Goal: Task Accomplishment & Management: Use online tool/utility

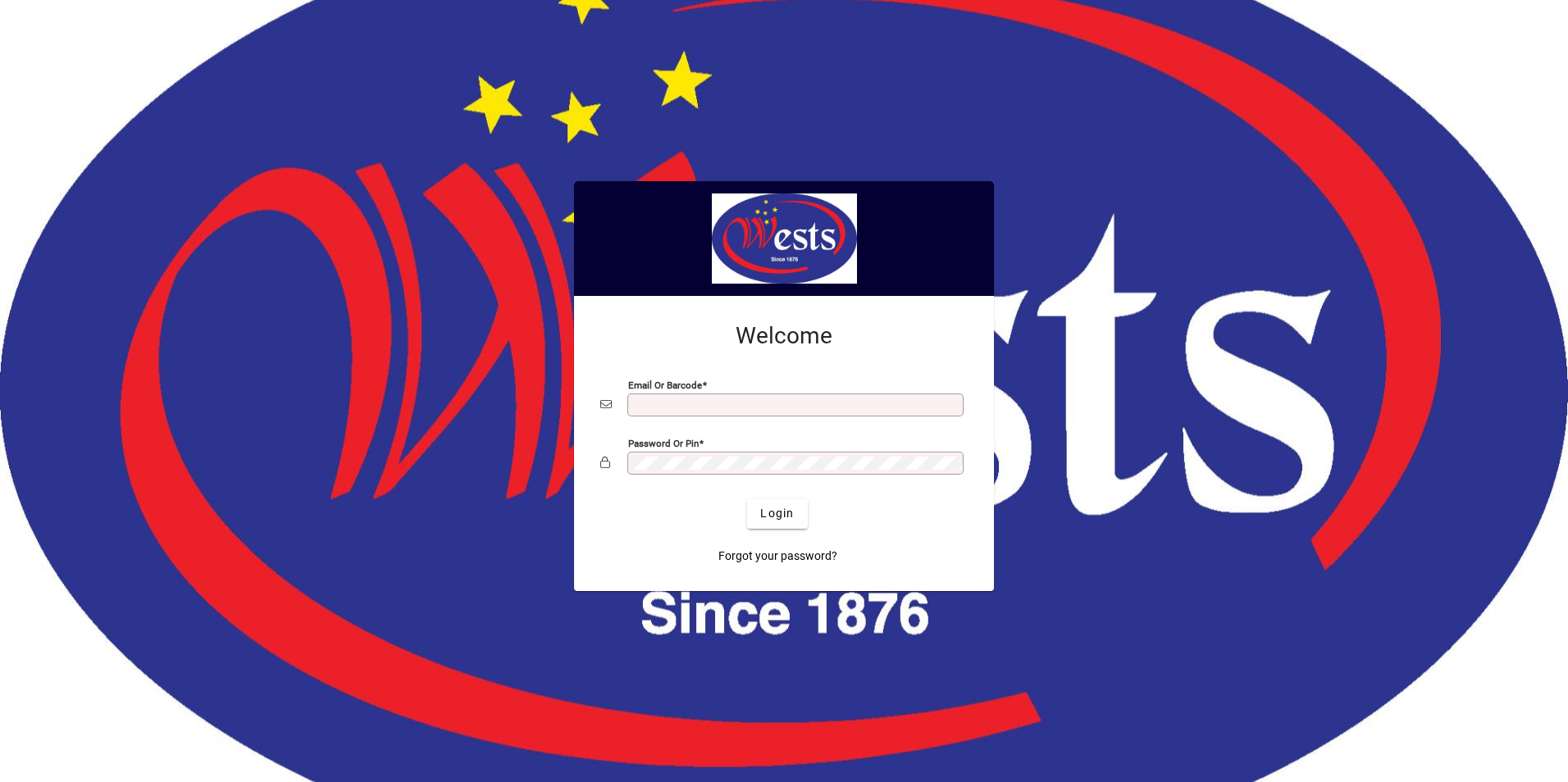
type input "**********"
click at [1174, 185] on div at bounding box center [784, 391] width 1568 height 782
